Goal: Find specific page/section: Find specific page/section

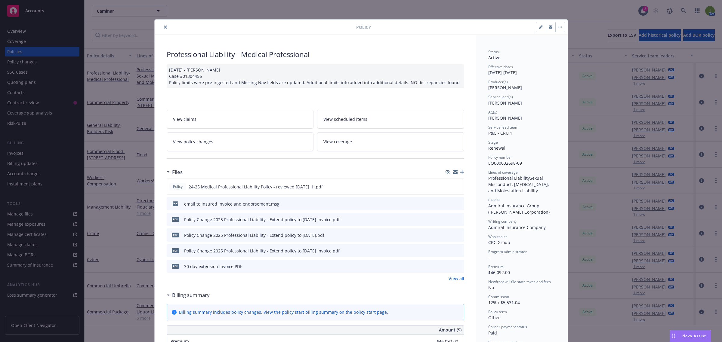
scroll to position [18, 0]
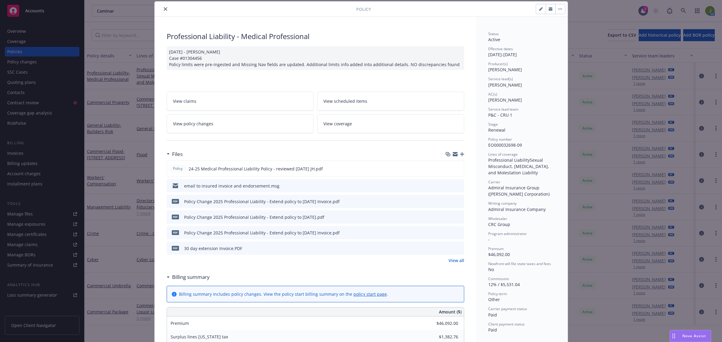
click at [162, 6] on button "close" at bounding box center [165, 8] width 7 height 7
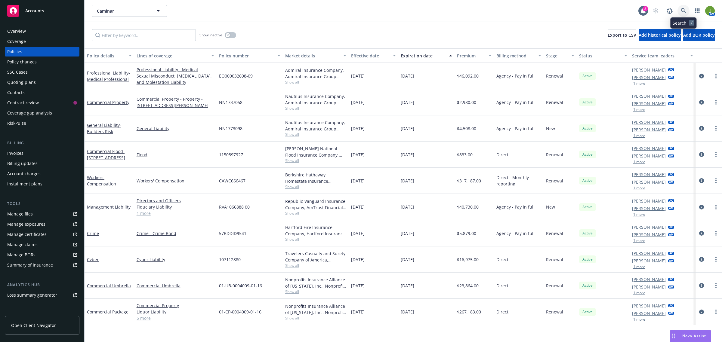
click at [681, 13] on icon at bounding box center [683, 10] width 5 height 5
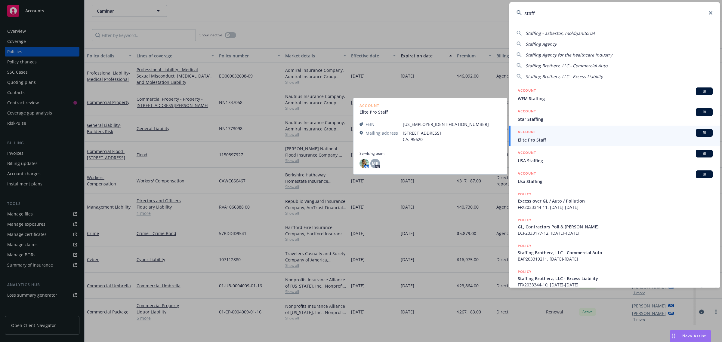
type input "staff"
click at [527, 142] on span "Elite Pro Staff" at bounding box center [615, 140] width 195 height 6
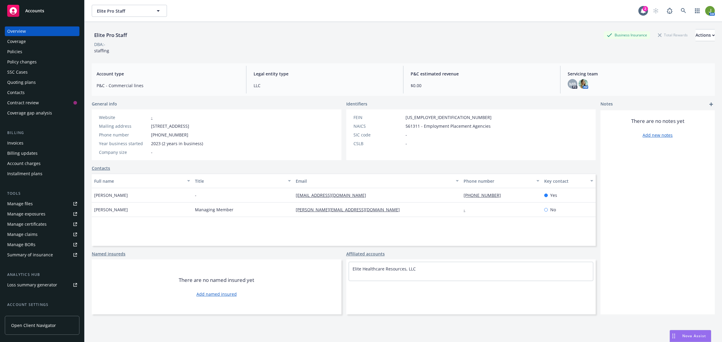
click at [26, 51] on div "Policies" at bounding box center [42, 52] width 70 height 10
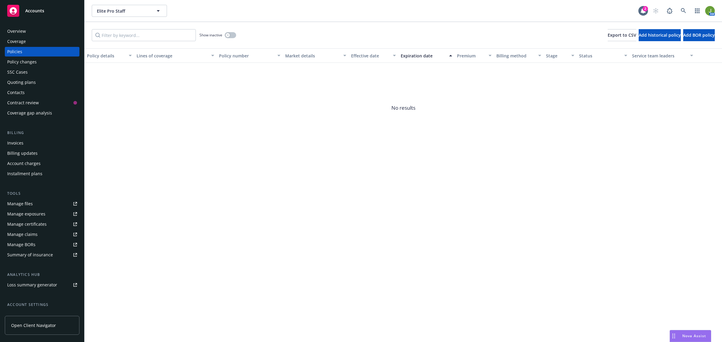
click at [241, 37] on div "Show inactive Export to CSV Add historical policy Add BOR policy" at bounding box center [403, 35] width 637 height 26
click at [230, 36] on button "button" at bounding box center [230, 35] width 11 height 6
click at [680, 8] on link at bounding box center [683, 11] width 12 height 12
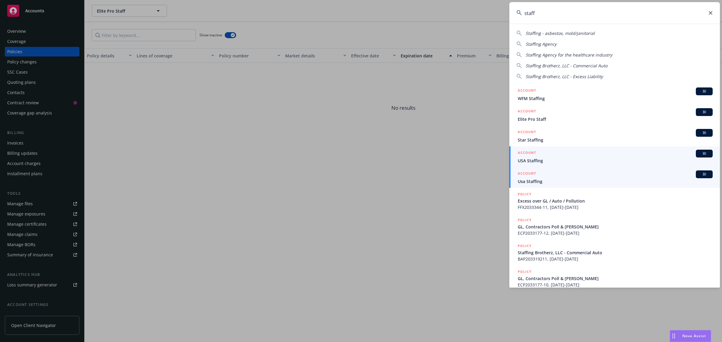
type input "staff"
click at [542, 156] on div "ACCOUNT BI" at bounding box center [615, 154] width 195 height 8
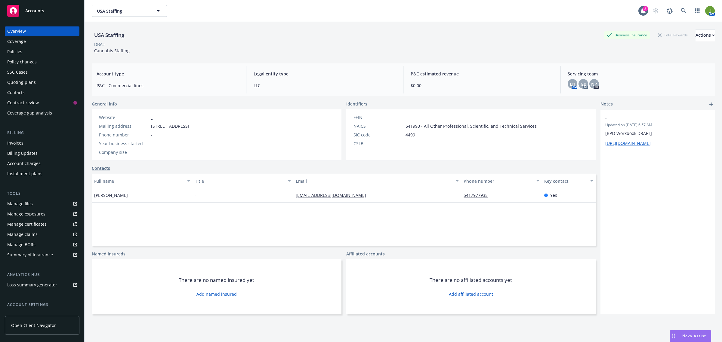
click at [27, 44] on div "Coverage" at bounding box center [42, 42] width 70 height 10
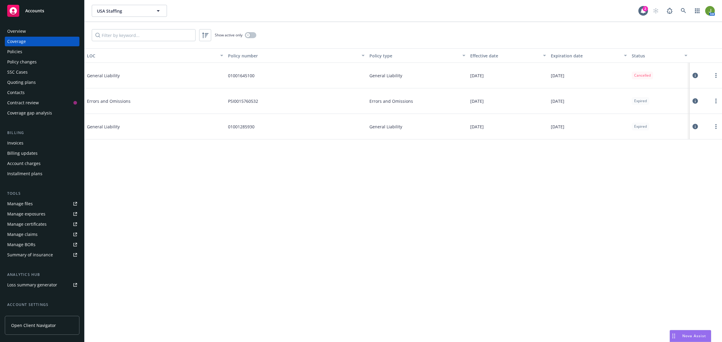
click at [22, 63] on div "Policy changes" at bounding box center [21, 62] width 29 height 10
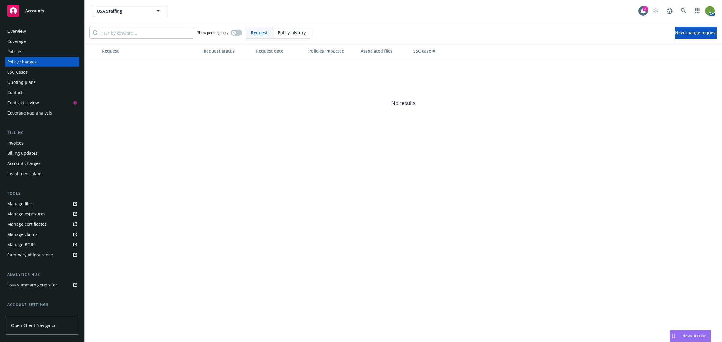
click at [20, 56] on div "Policies" at bounding box center [14, 52] width 15 height 10
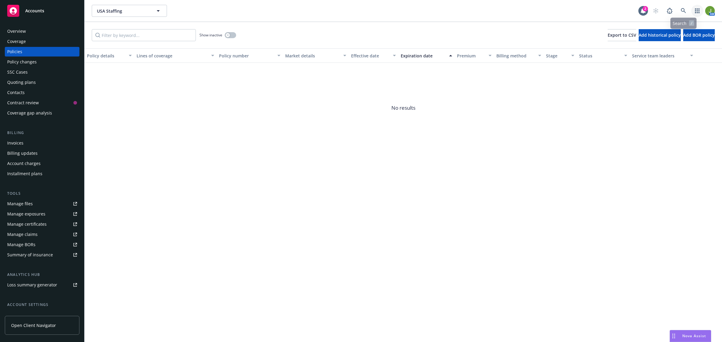
click at [700, 8] on link "button" at bounding box center [697, 11] width 12 height 12
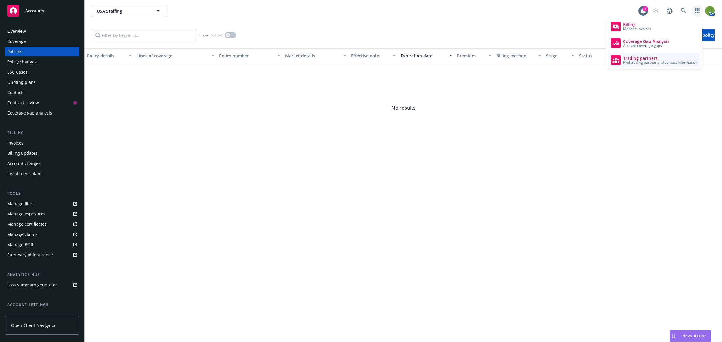
click at [651, 56] on span "Trading partners" at bounding box center [660, 58] width 74 height 5
